Goal: Task Accomplishment & Management: Manage account settings

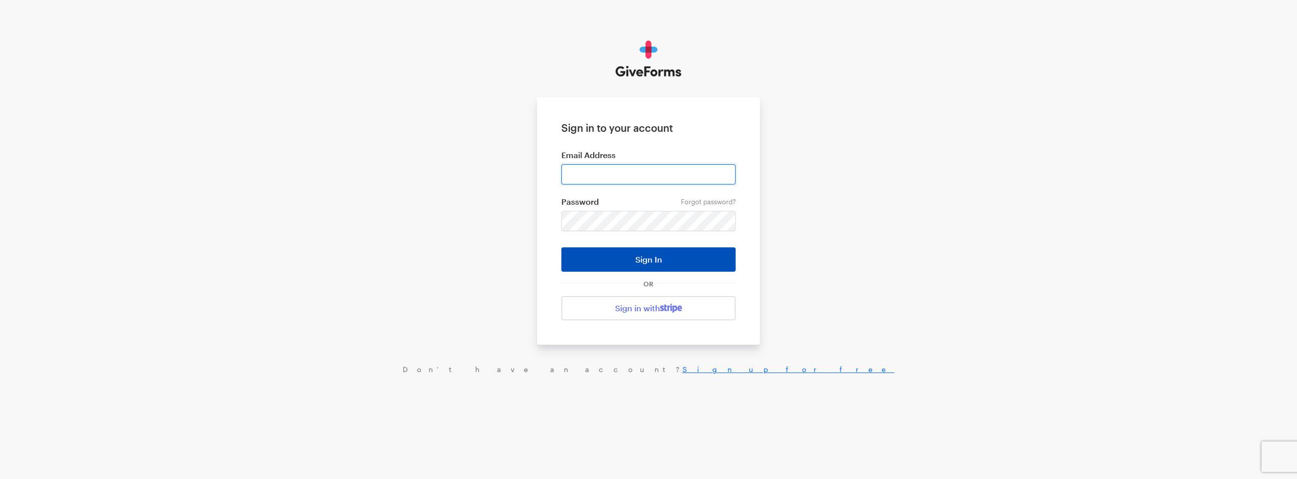
type input "[EMAIL_ADDRESS][DOMAIN_NAME]"
click at [628, 258] on button "Sign In" at bounding box center [648, 259] width 174 height 24
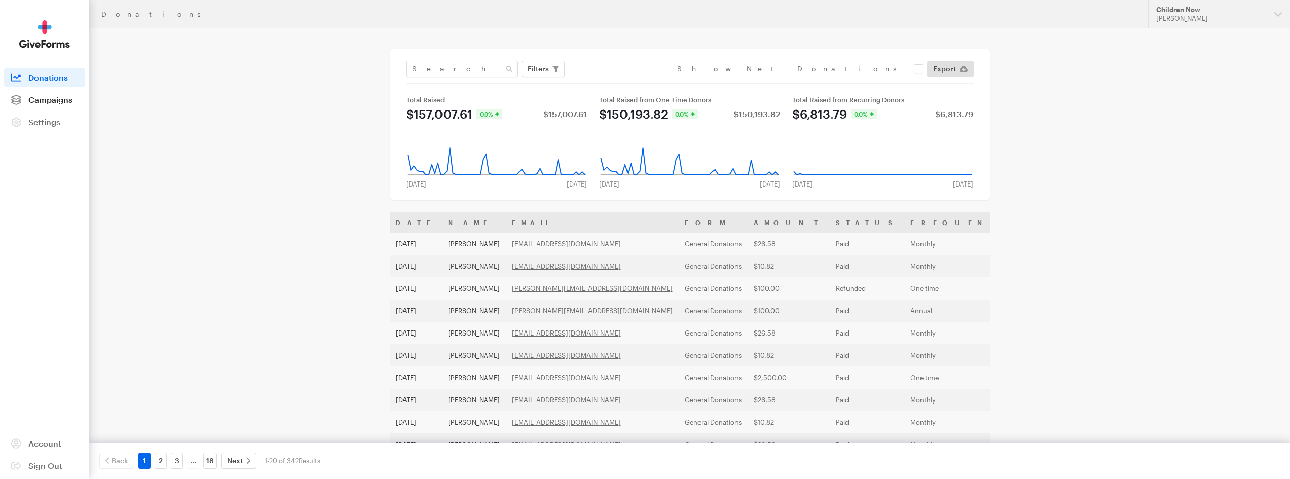
click at [52, 98] on span "Campaigns" at bounding box center [50, 100] width 44 height 10
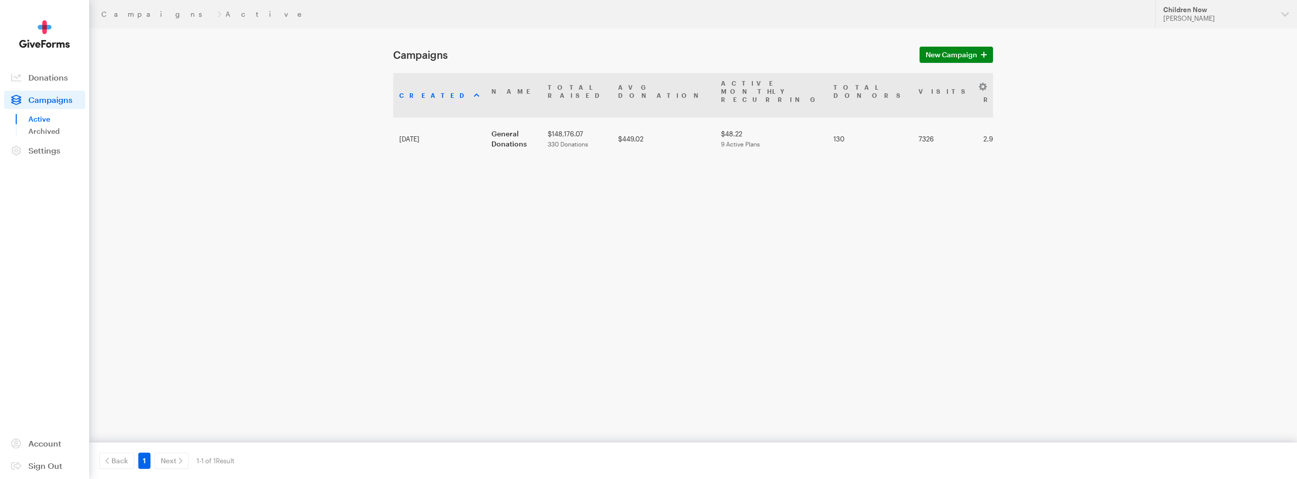
click at [507, 211] on div "Created Name Total Raised Avg Donation Active Monthly Recurring Total Donors Vi…" at bounding box center [693, 174] width 600 height 203
